Goal: Transaction & Acquisition: Purchase product/service

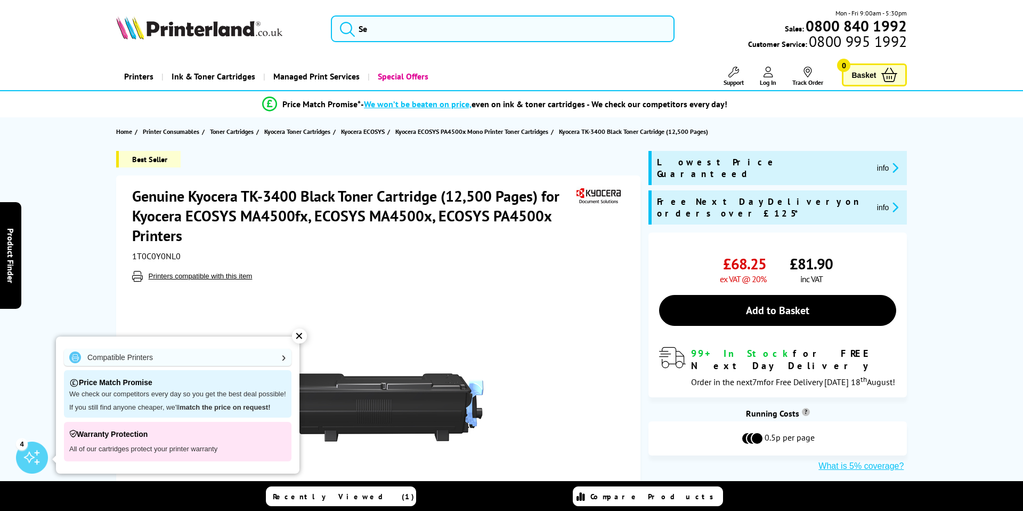
click at [301, 335] on div "✕" at bounding box center [299, 335] width 15 height 15
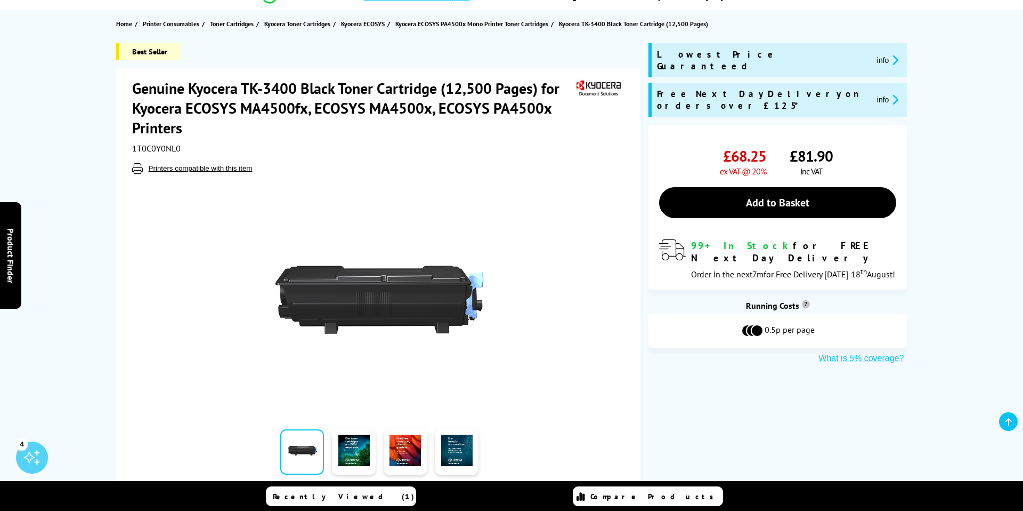
scroll to position [108, 0]
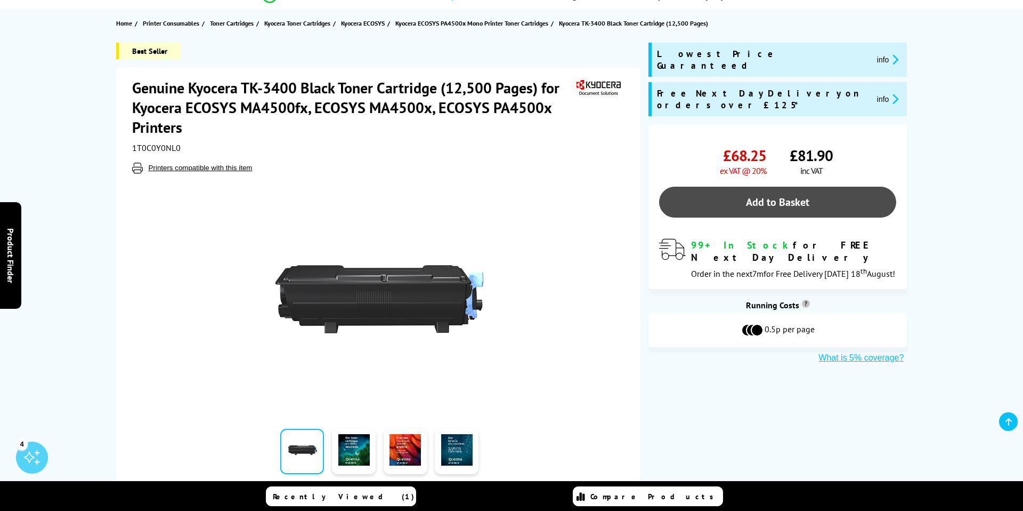
click at [768, 187] on link "Add to Basket" at bounding box center [777, 202] width 237 height 31
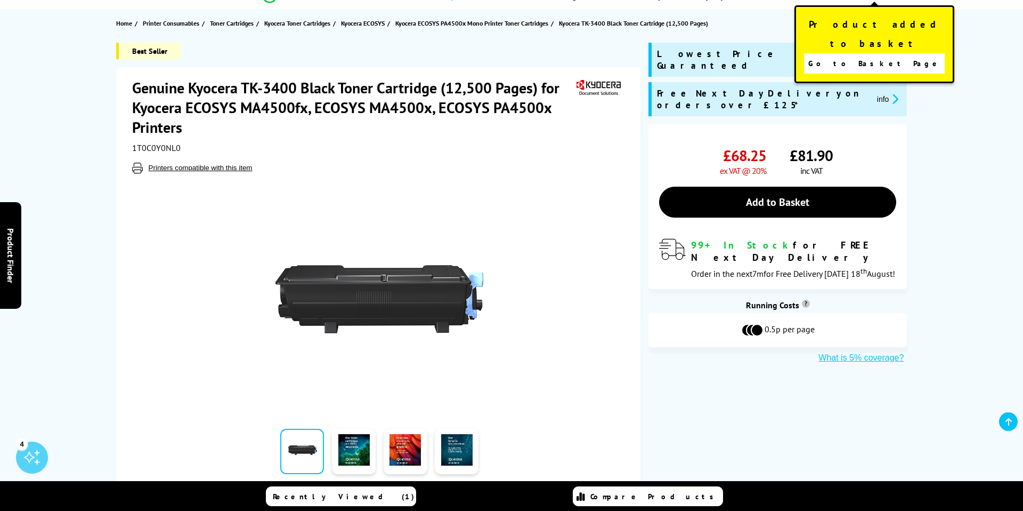
click at [878, 56] on span "Go to Basket Page" at bounding box center [875, 63] width 133 height 15
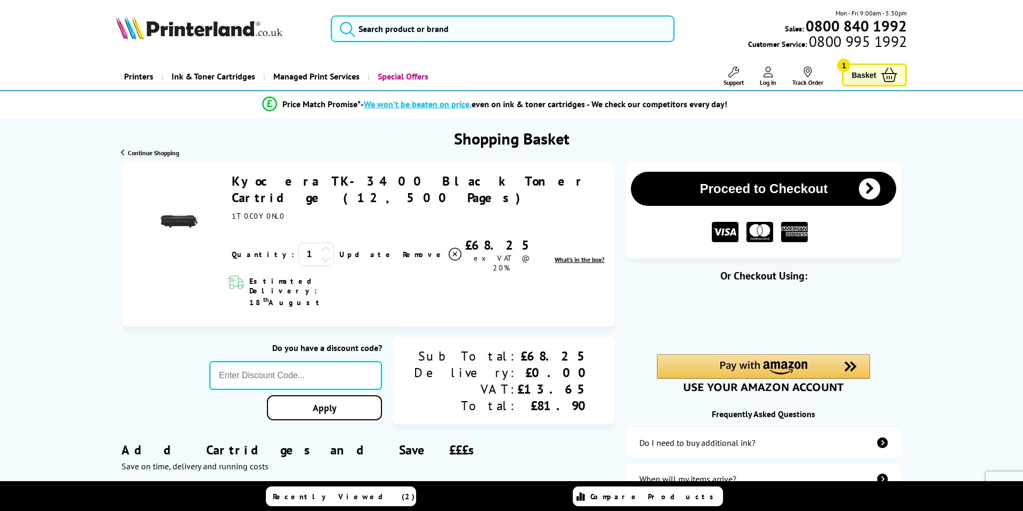
click at [321, 244] on icon at bounding box center [326, 249] width 10 height 10
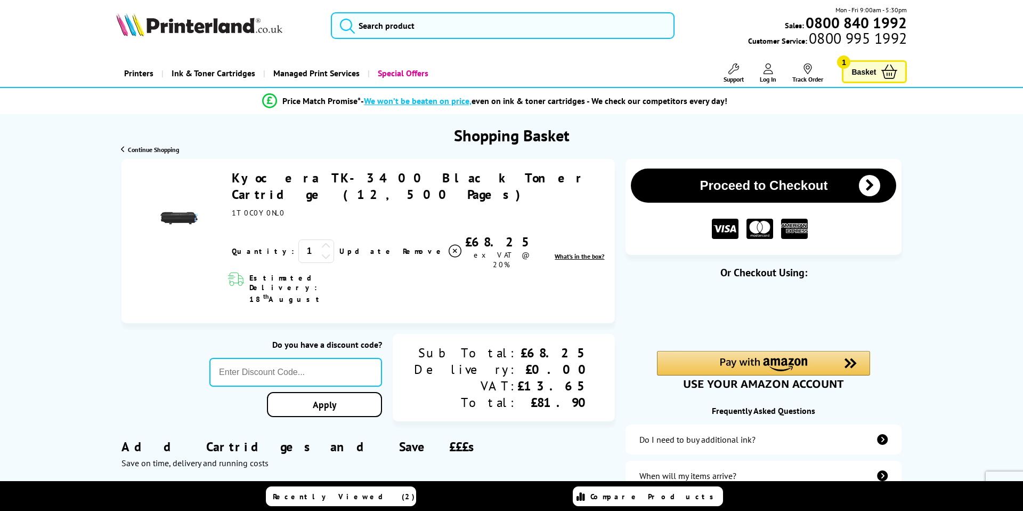
type input "666"
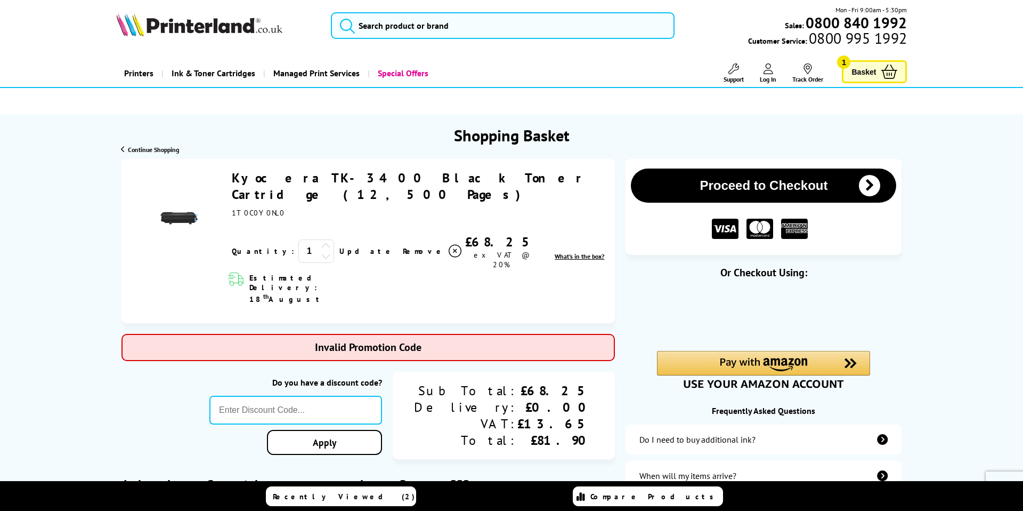
scroll to position [4, 0]
type input "POPFIVE"
type input "666"
type input "GSFIVEPR"
type input "666"
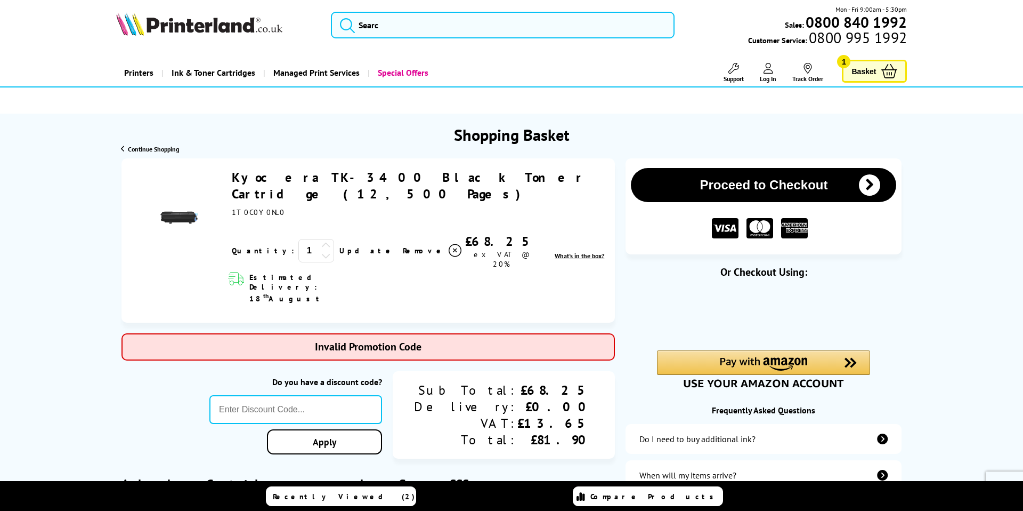
type input "PRINTERFIVE"
type input "666"
type input "5OFFPRINTERS"
type input "666"
type input "STORY10"
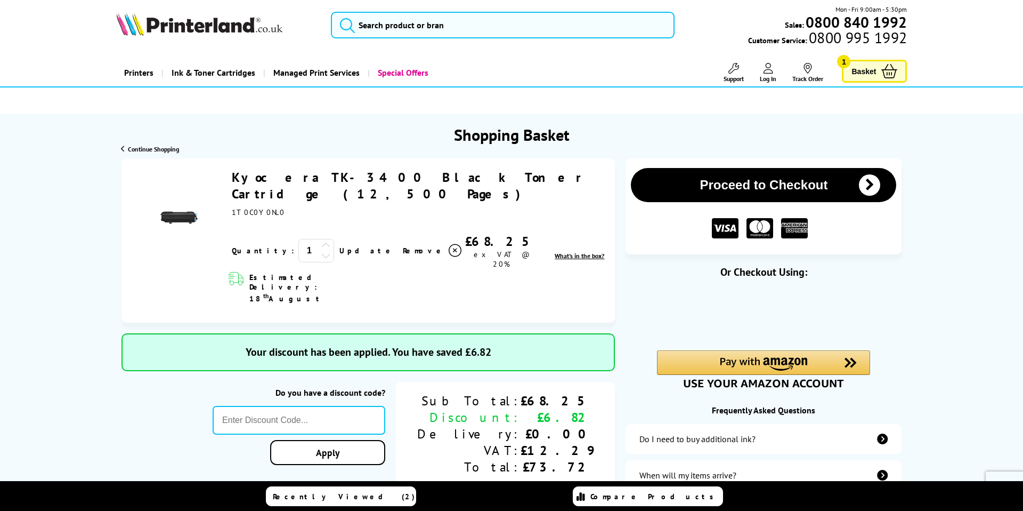
type input "666"
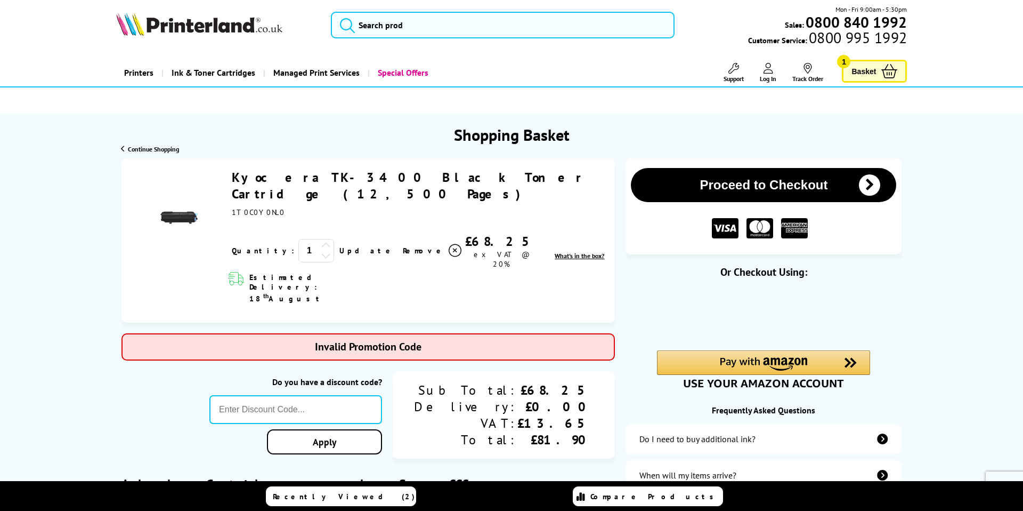
type input "5FOR50"
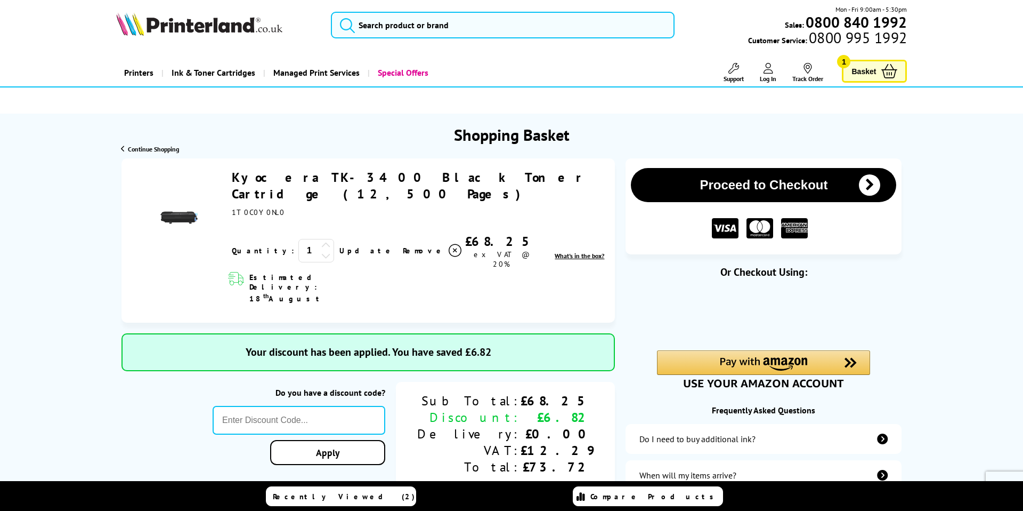
type input "666"
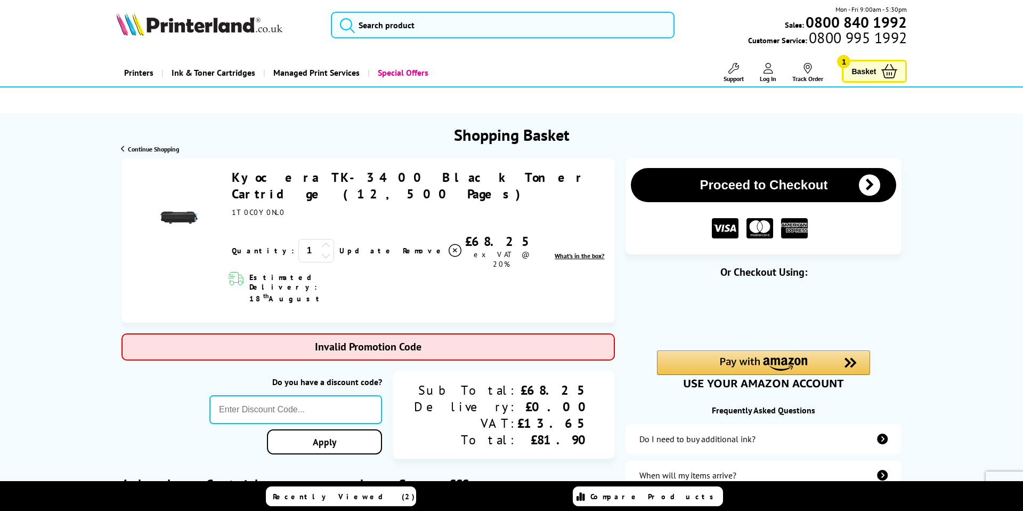
type input "FRPER10"
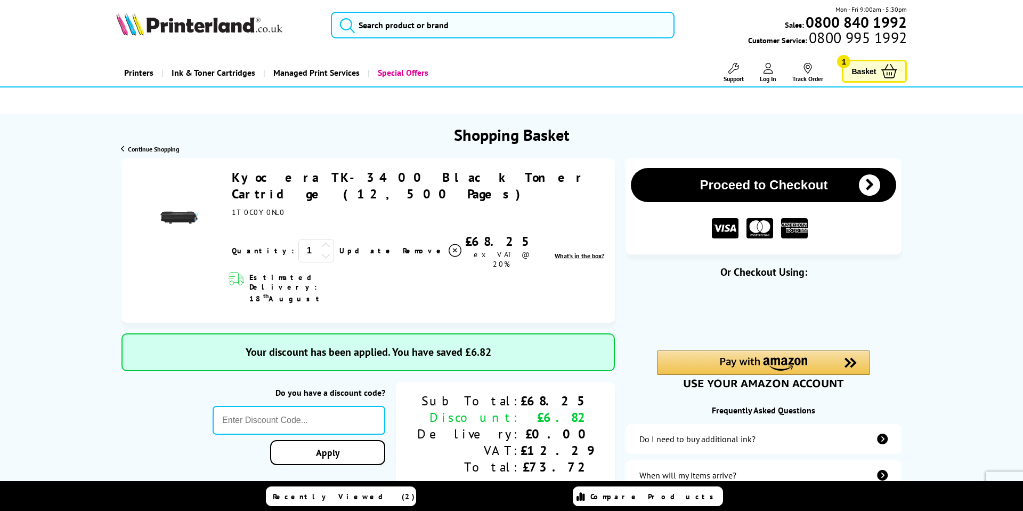
type input "666"
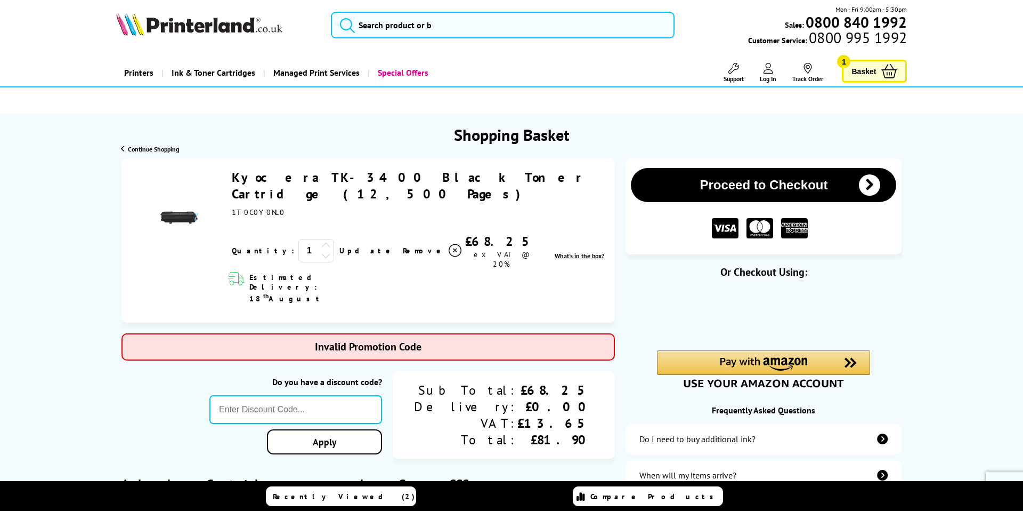
type input "TEET10"
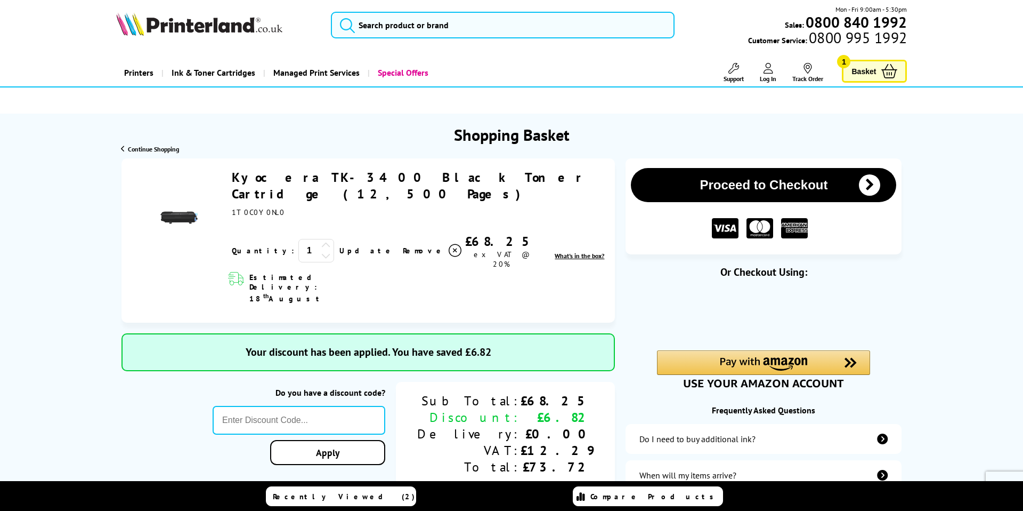
type input "666"
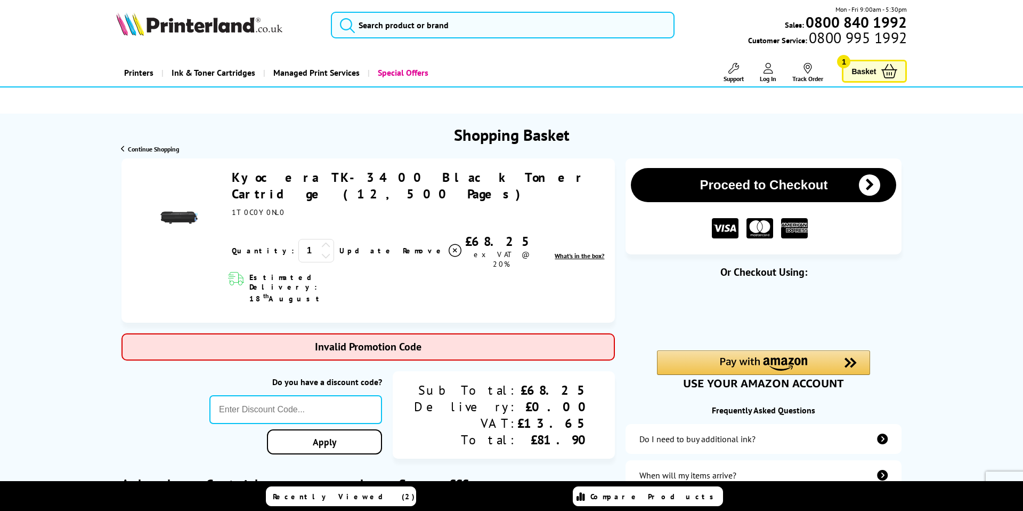
type input "SELECT10"
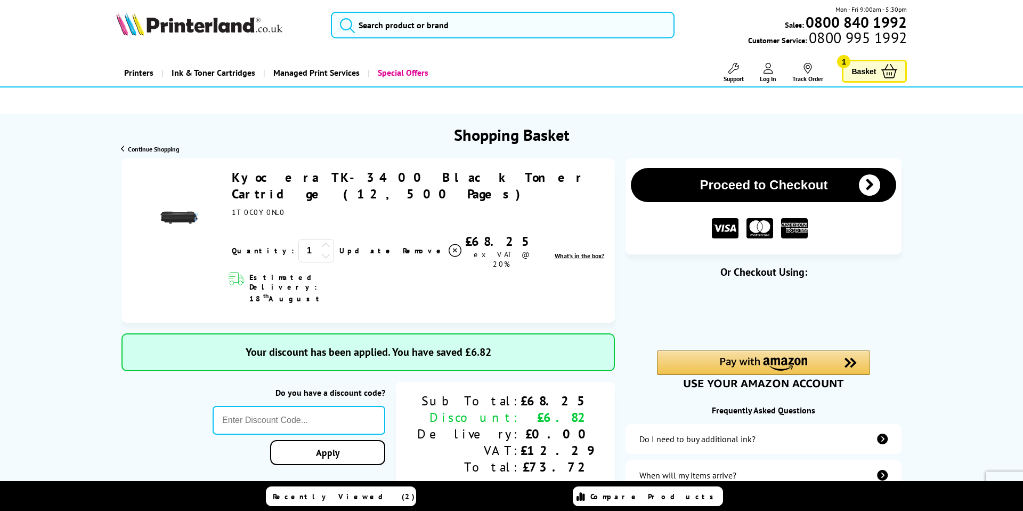
type input "666"
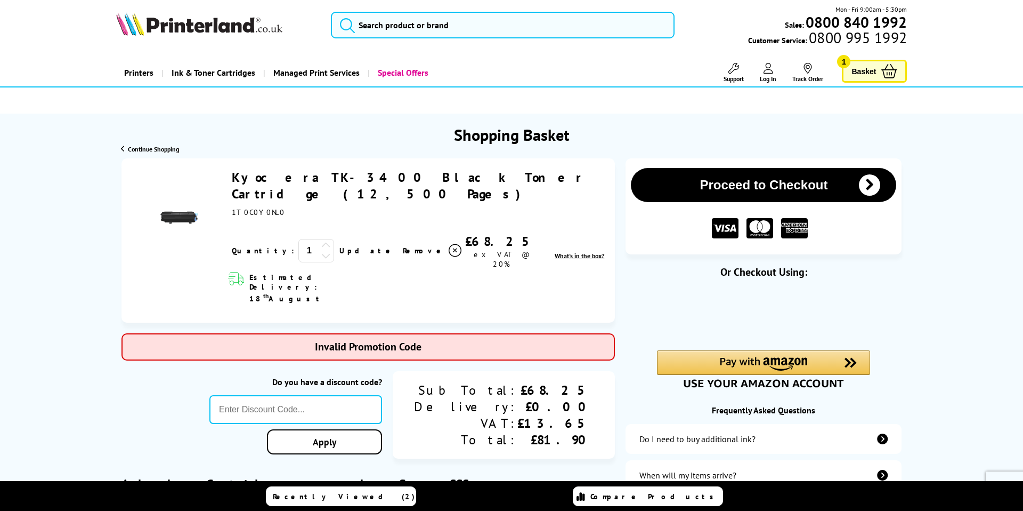
type input "COUPON10"
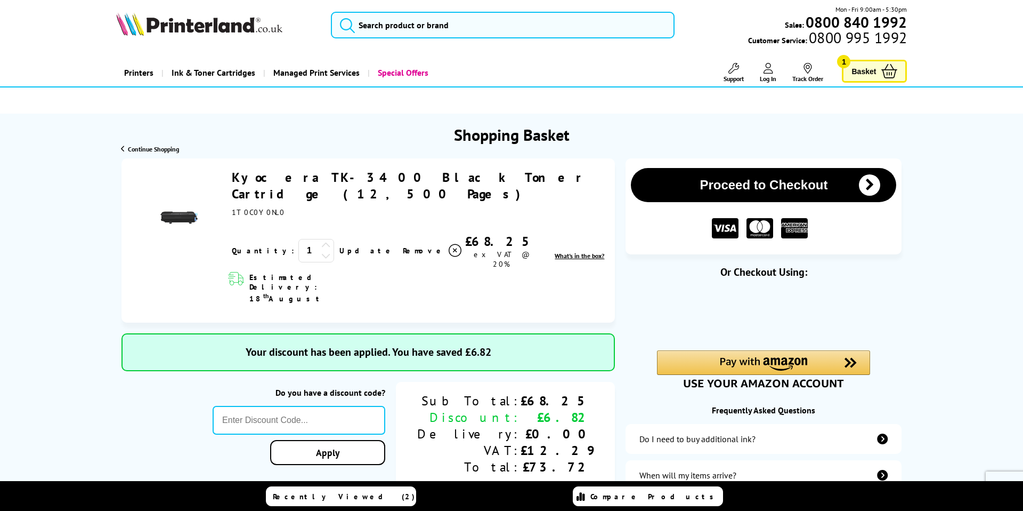
type input "666"
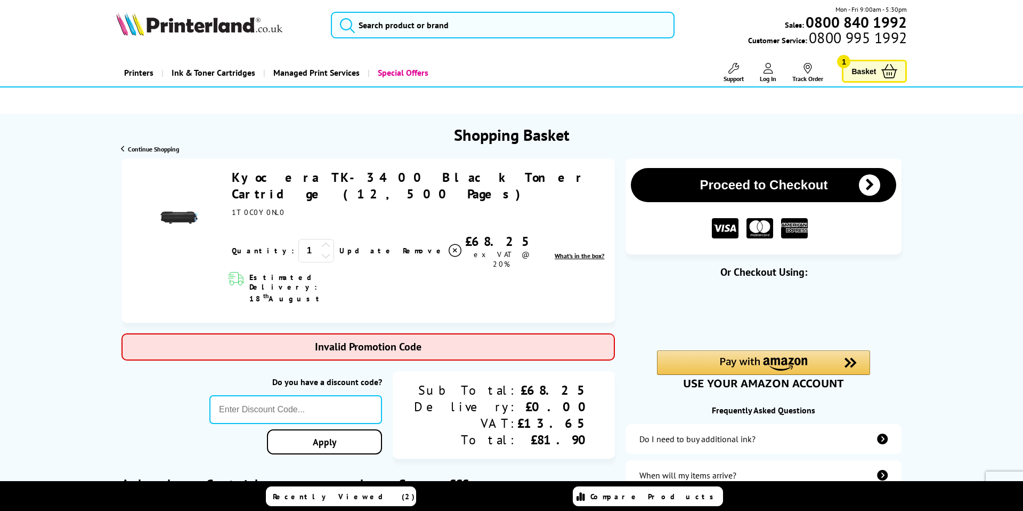
type input "laser10"
type input "666"
type input "LOYALTY2025"
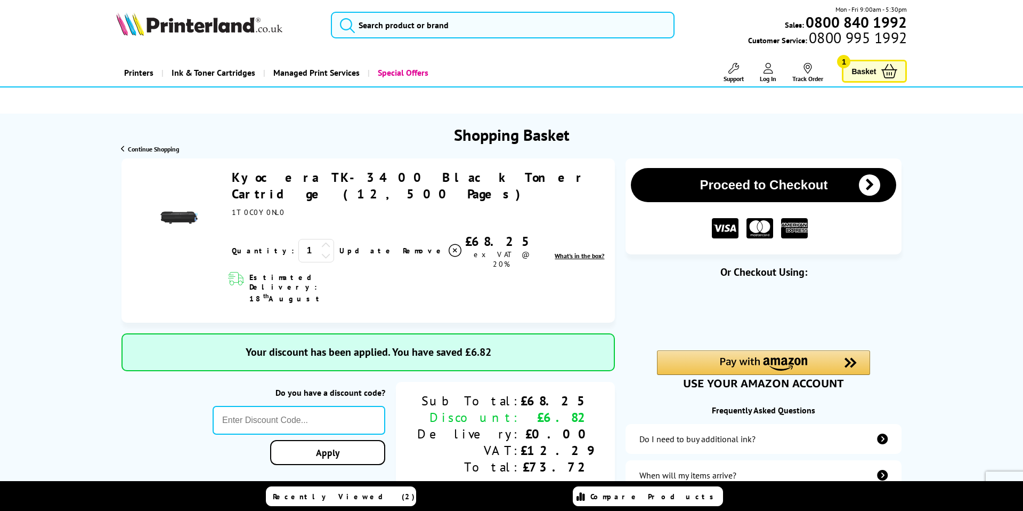
type input "666"
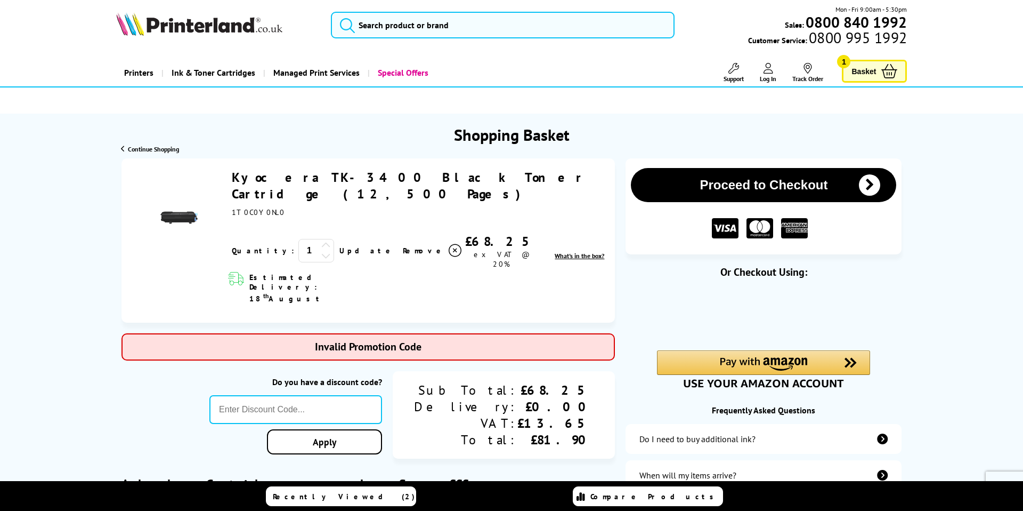
type input "Save5"
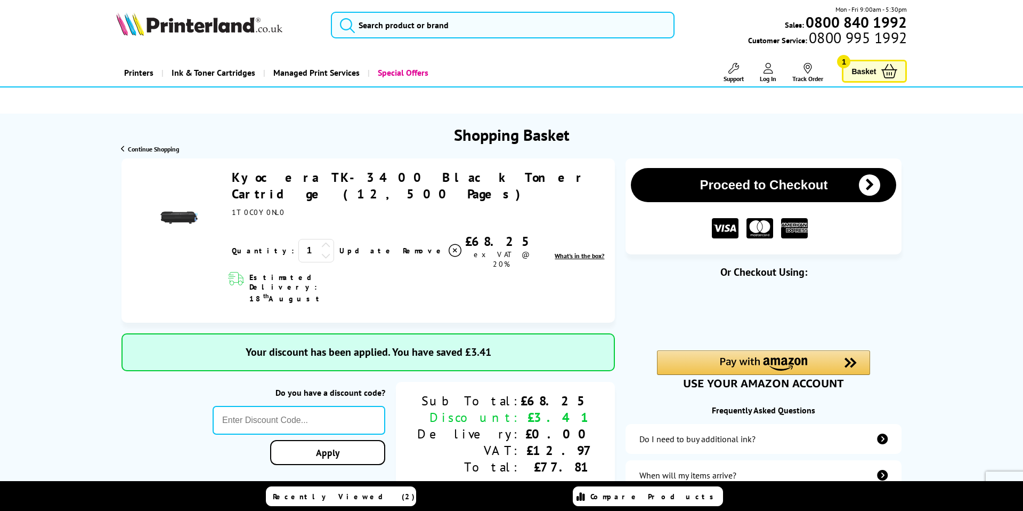
type input "666"
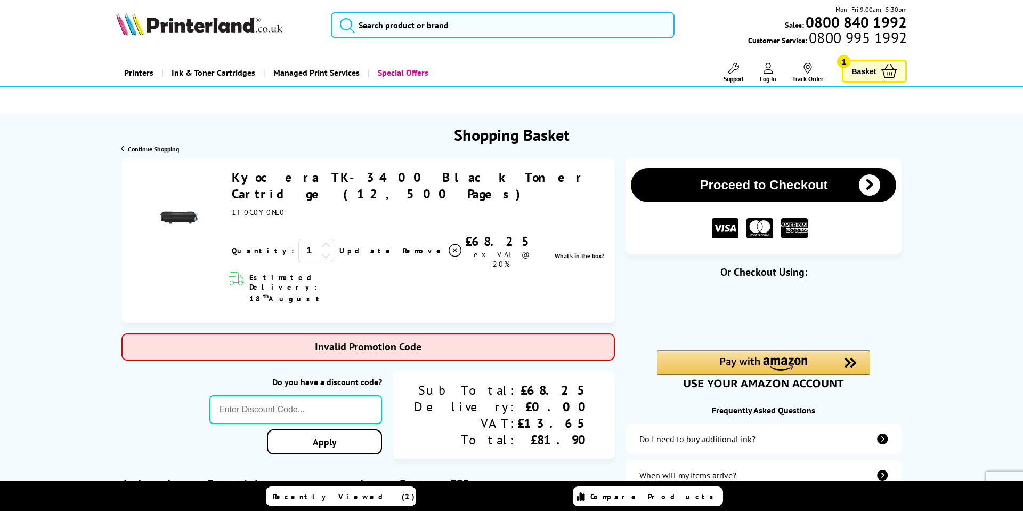
type input "SIGNUP5"
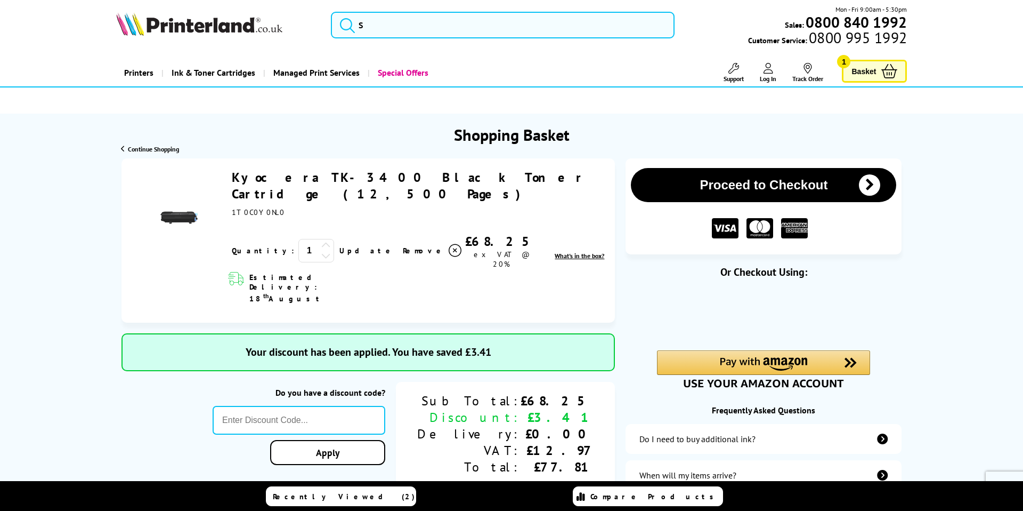
type input "666"
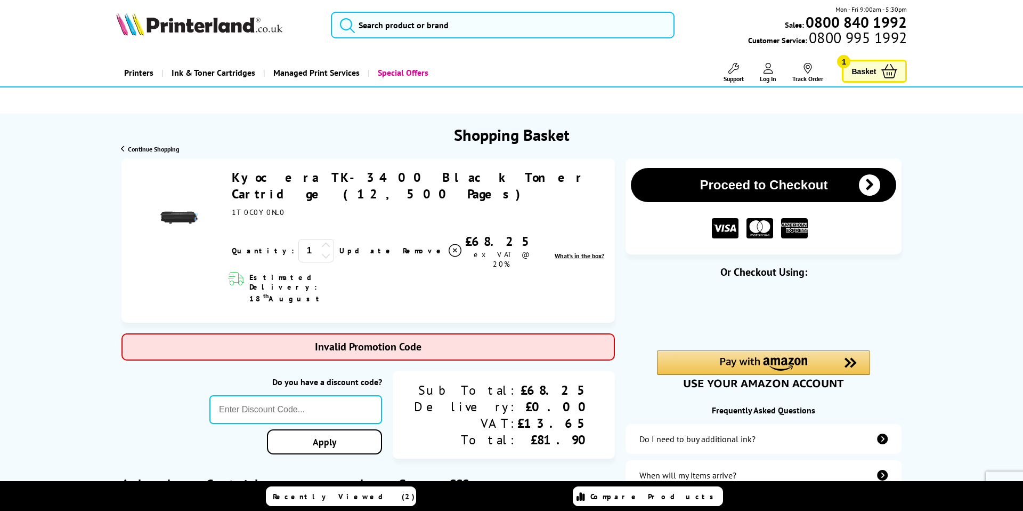
type input "STORY10"
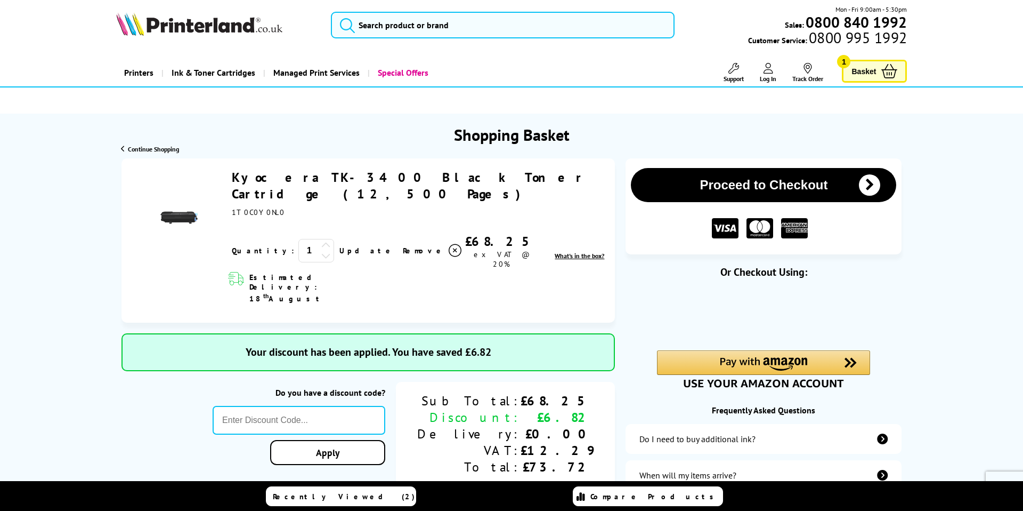
click at [321, 240] on icon at bounding box center [326, 245] width 10 height 10
click at [372, 440] on link "Apply" at bounding box center [327, 452] width 115 height 25
click at [340, 246] on link "Update" at bounding box center [367, 251] width 55 height 10
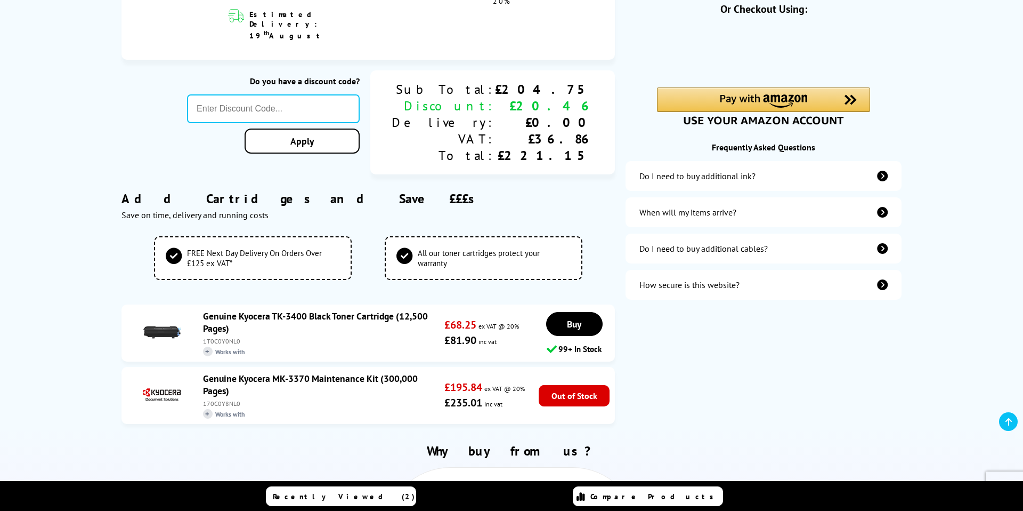
scroll to position [272, 0]
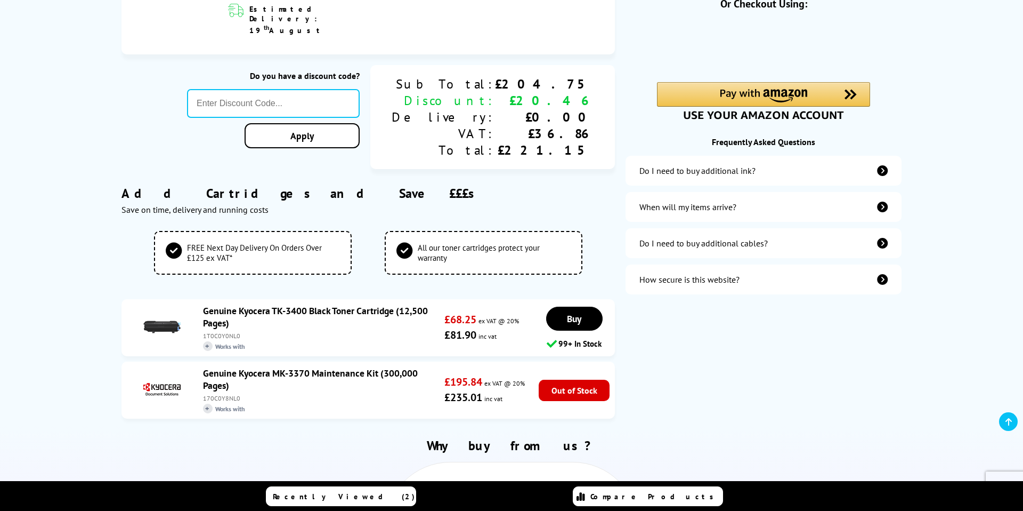
click at [779, 378] on div "Proceed to Checkout Or Checkout Using:" at bounding box center [764, 157] width 276 height 534
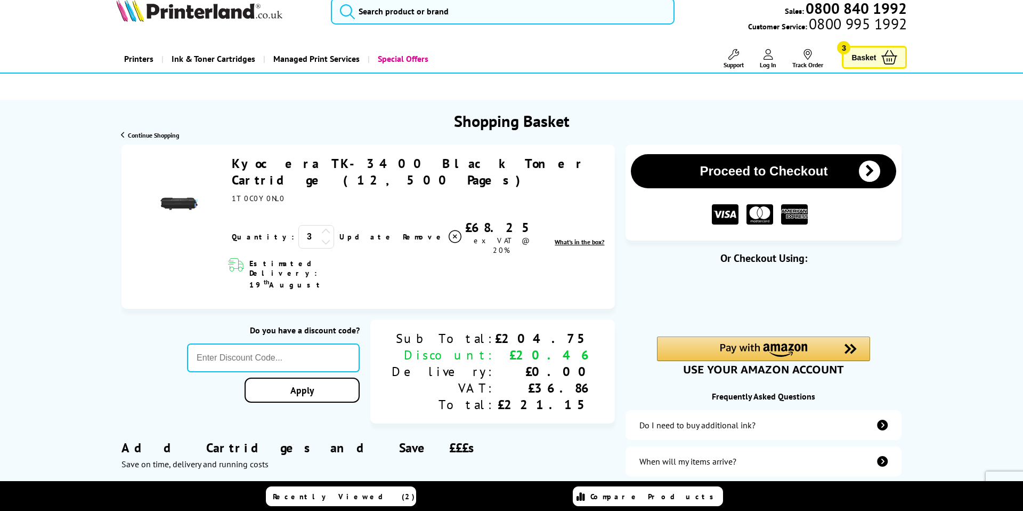
scroll to position [0, 0]
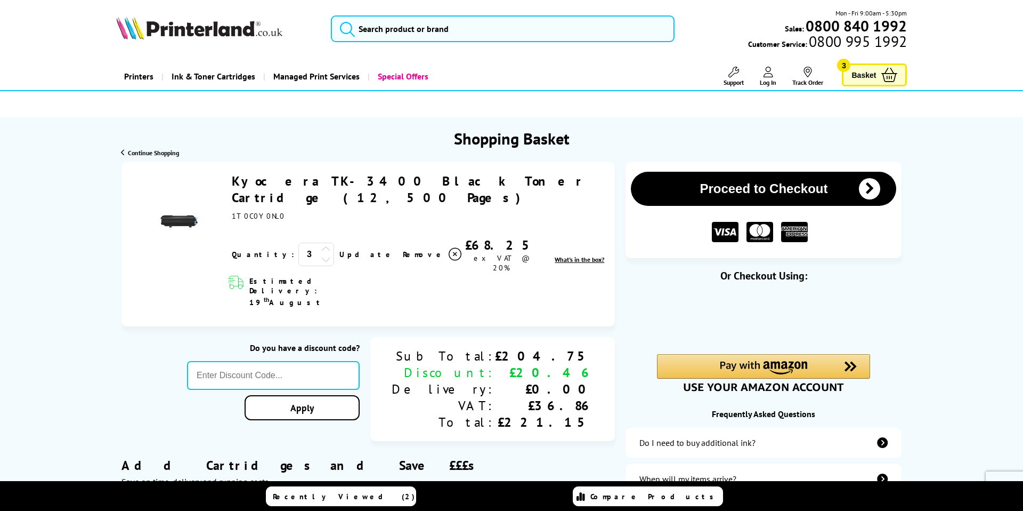
click at [785, 188] on button "Proceed to Checkout" at bounding box center [763, 189] width 265 height 34
